Goal: Task Accomplishment & Management: Complete application form

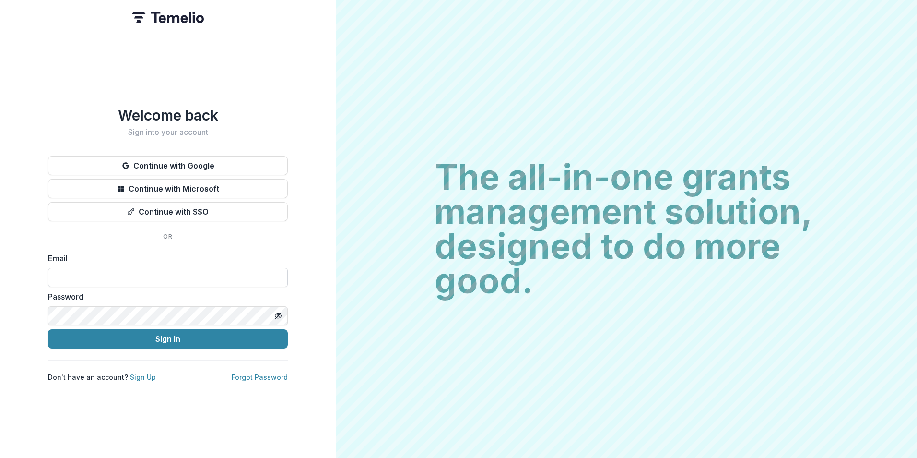
click at [108, 275] on input at bounding box center [168, 277] width 240 height 19
type input "**********"
click at [48, 329] on button "Sign In" at bounding box center [168, 338] width 240 height 19
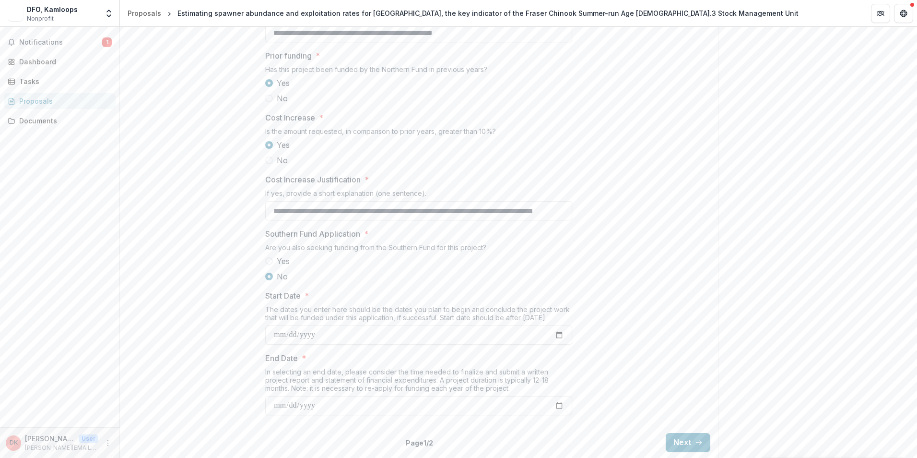
scroll to position [1079, 0]
click at [672, 436] on button "Next" at bounding box center [688, 442] width 45 height 19
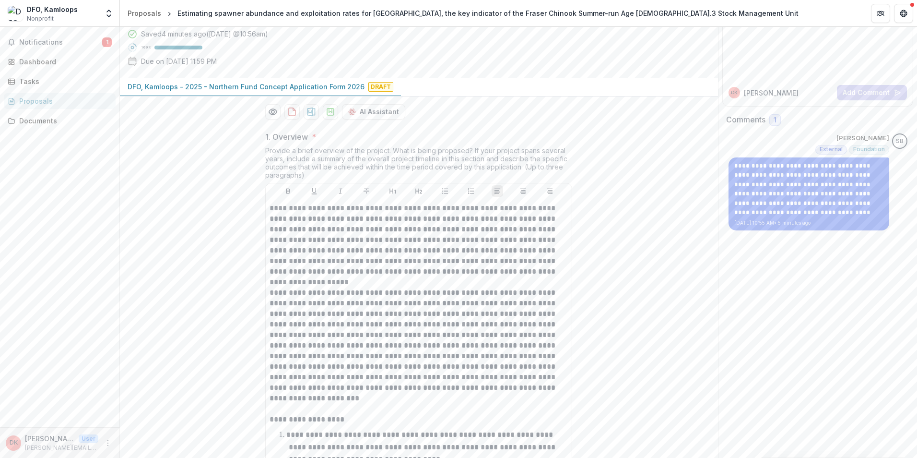
scroll to position [0, 0]
